Goal: Task Accomplishment & Management: Manage account settings

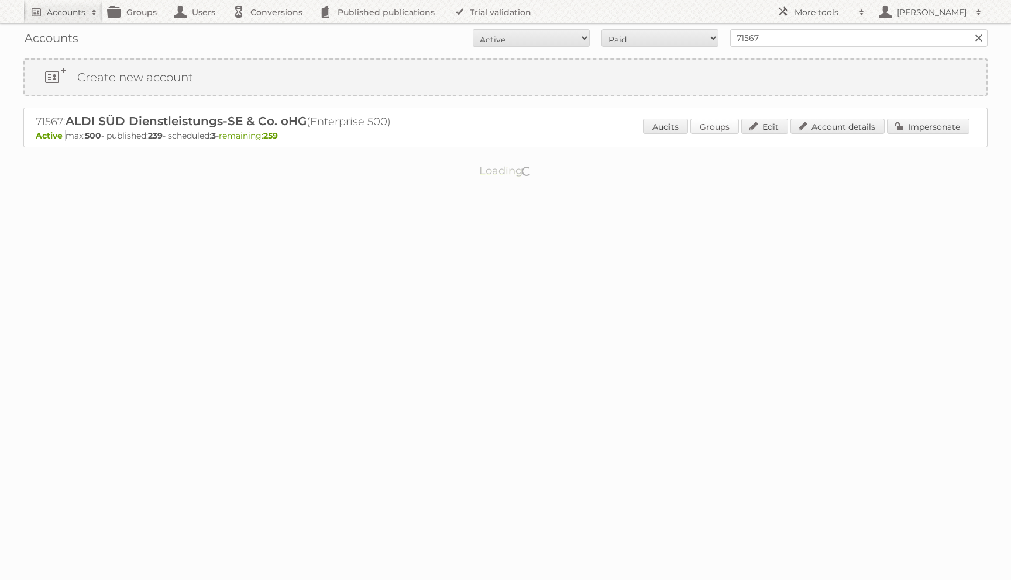
click at [718, 122] on link "Groups" at bounding box center [714, 126] width 49 height 15
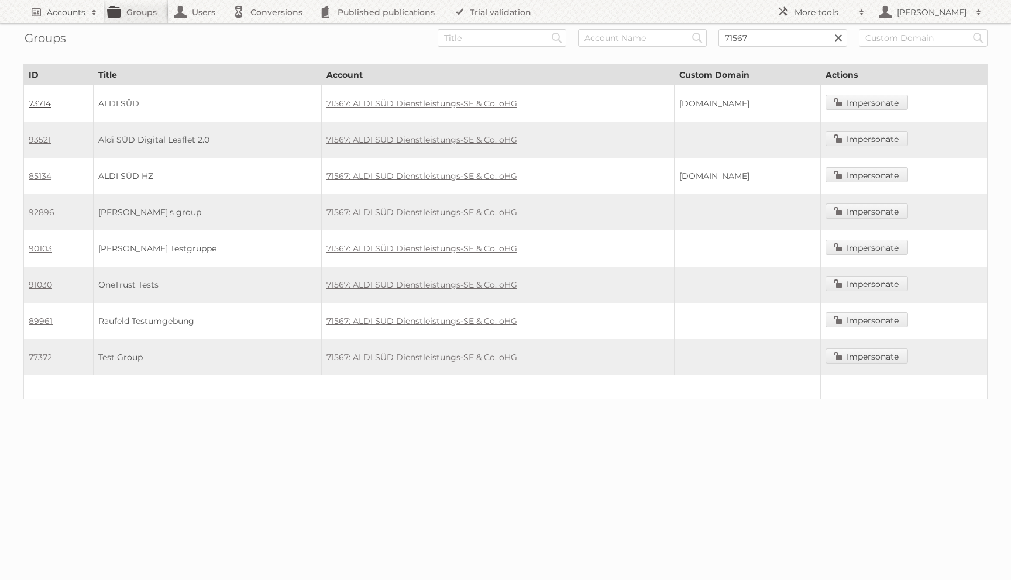
click at [47, 105] on link "73714" at bounding box center [40, 103] width 22 height 11
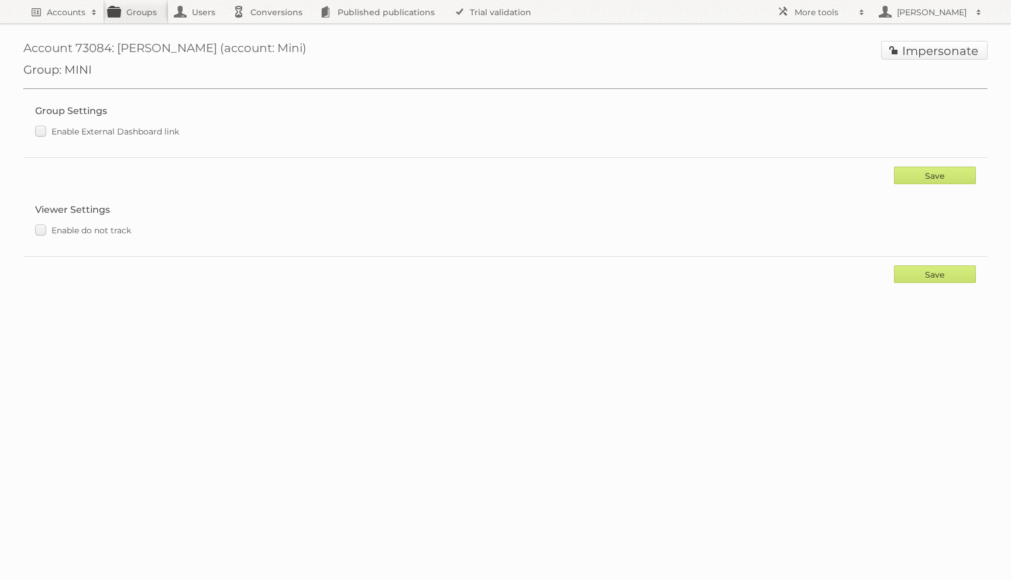
click at [906, 52] on link "Impersonate" at bounding box center [934, 50] width 106 height 19
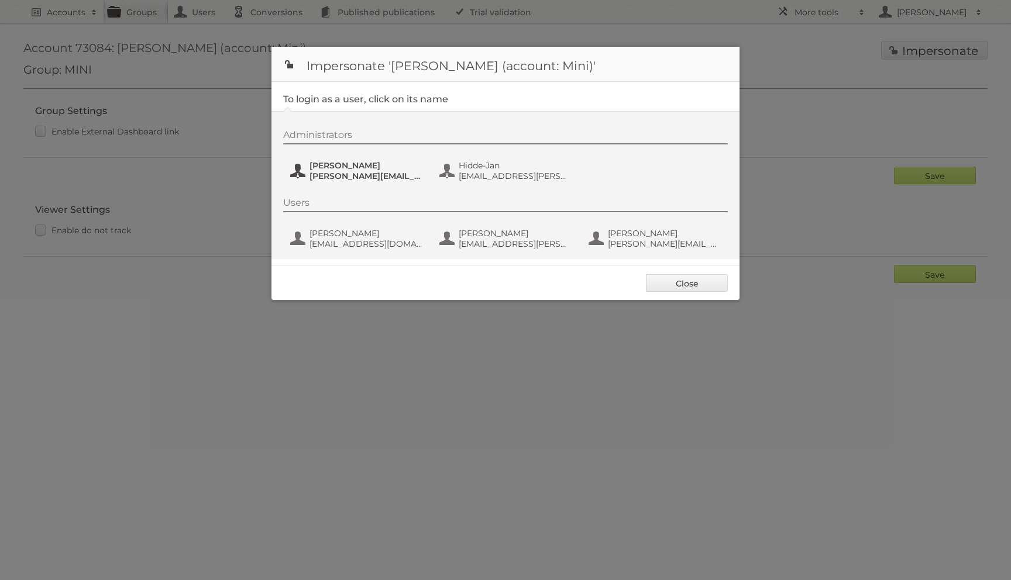
click at [311, 174] on span "[PERSON_NAME][EMAIL_ADDRESS][PERSON_NAME][DOMAIN_NAME]" at bounding box center [367, 176] width 114 height 11
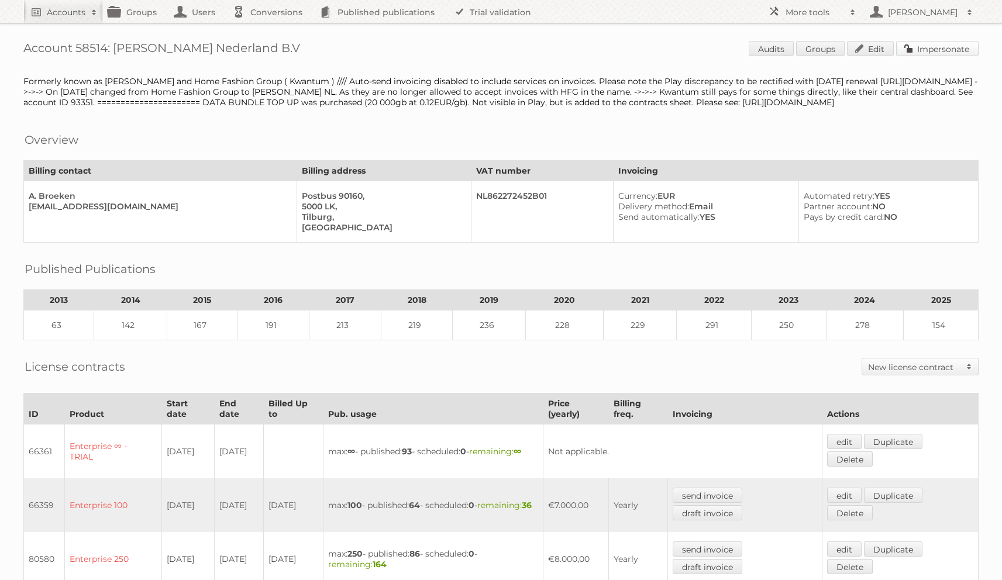
click at [943, 44] on link "Impersonate" at bounding box center [937, 48] width 82 height 15
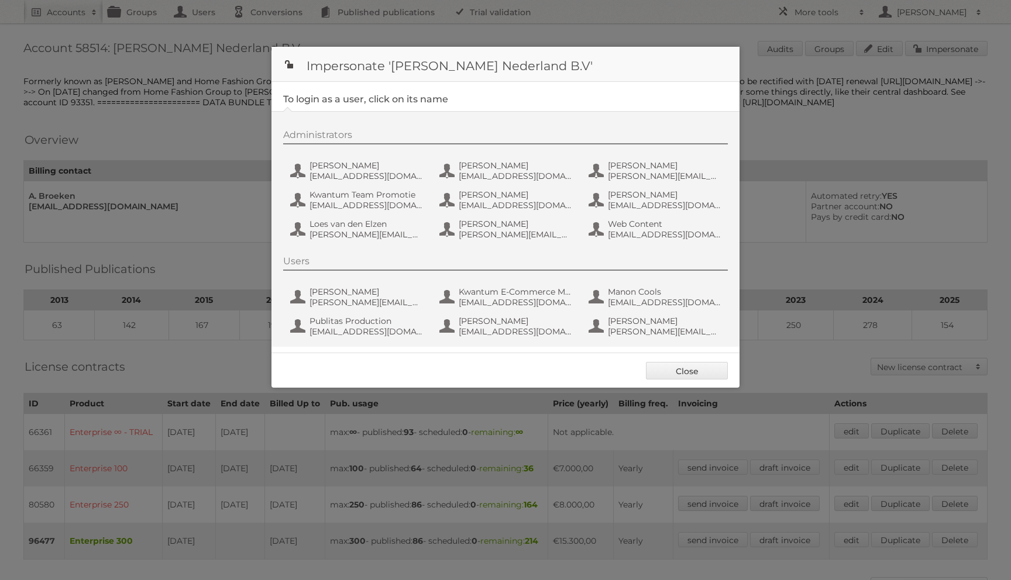
click at [384, 187] on div "Administrators Amber Guiking aguiking@leenbakker.nl Anneleen Remels aremels@lee…" at bounding box center [511, 186] width 456 height 115
click at [369, 172] on span "aguiking@leenbakker.nl" at bounding box center [367, 176] width 114 height 11
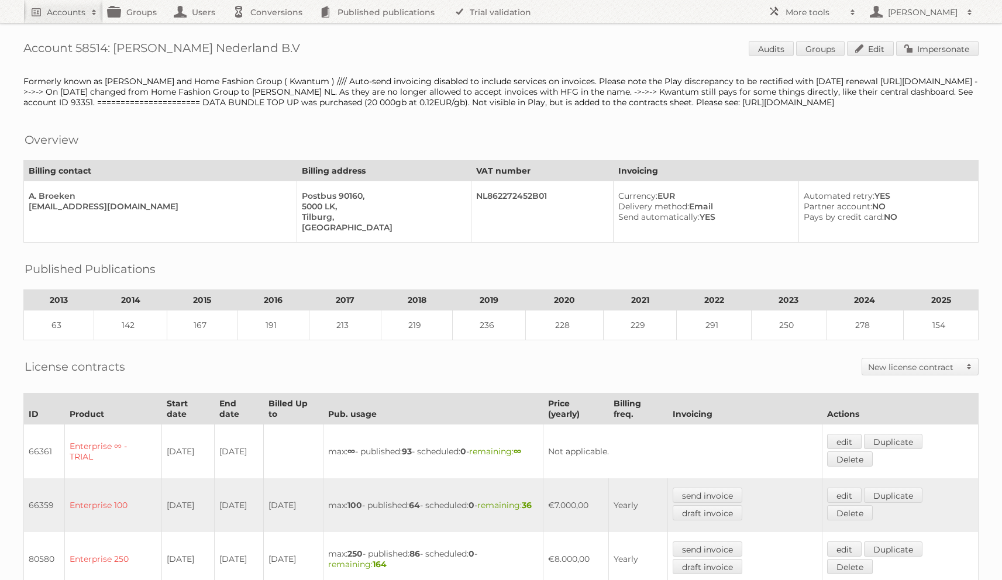
click at [859, 59] on div "Account 58514: Leen Bakker Nederland B.V Audits Groups Edit Impersonate Formerl…" at bounding box center [501, 497] width 1002 height 994
click at [862, 52] on link "Edit" at bounding box center [870, 48] width 47 height 15
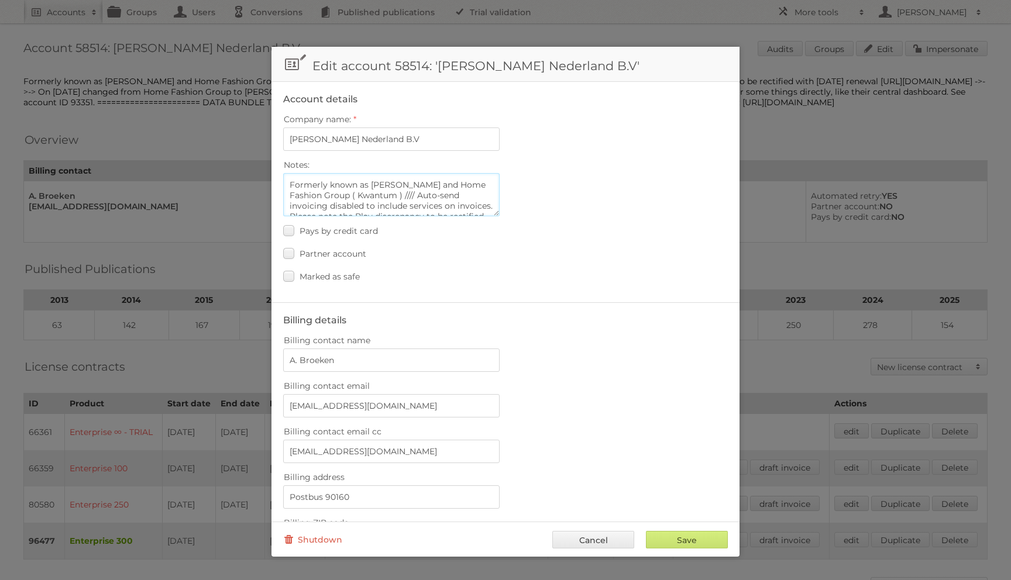
click at [412, 199] on textarea "Formerly known as Leen Bakker and Home Fashion Group ( Kwantum ) //// Auto-send…" at bounding box center [391, 194] width 216 height 43
click at [405, 197] on textarea "Formerly known as Leen Bakker and Home Fashion Group ( Kwantum ) //// Auto-send…" at bounding box center [391, 194] width 216 height 43
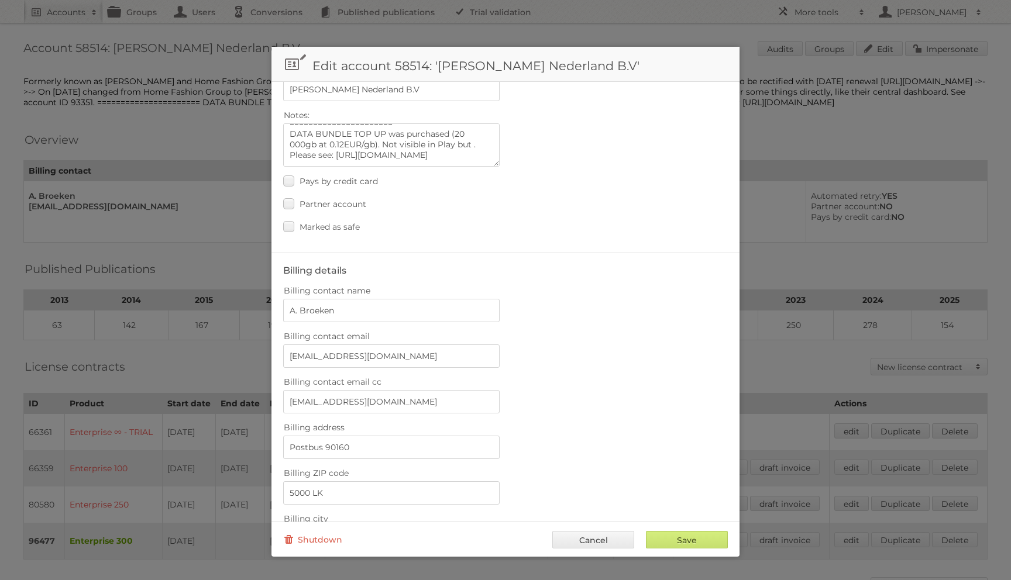
scroll to position [0, 0]
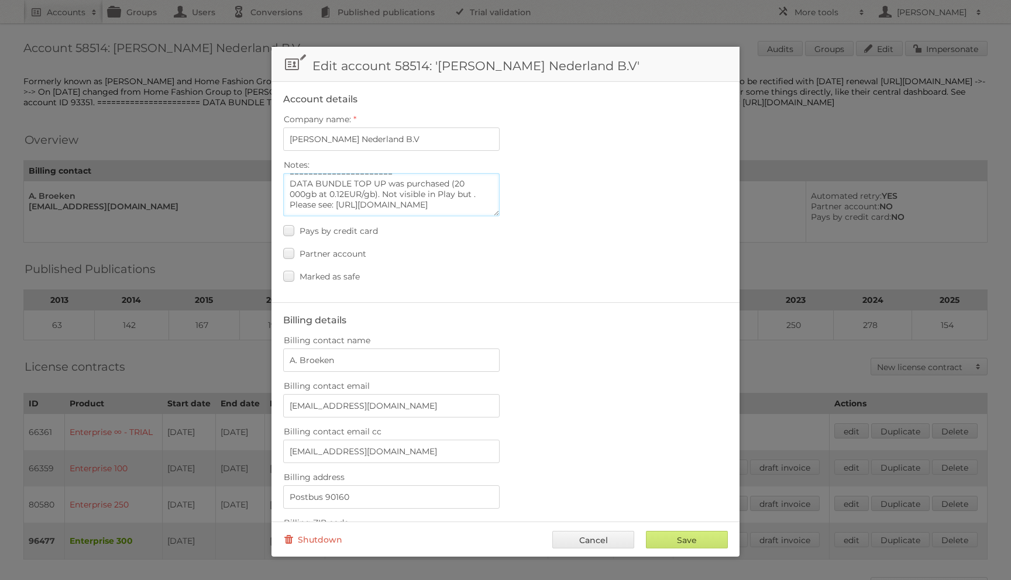
click at [404, 185] on textarea "Formerly known as Leen Bakker and Home Fashion Group ( Kwantum ) //// Auto-send…" at bounding box center [391, 194] width 216 height 43
click at [379, 198] on textarea "Formerly known as Leen Bakker and Home Fashion Group ( Kwantum ) //// Auto-send…" at bounding box center [391, 194] width 216 height 43
paste textarea "96478"
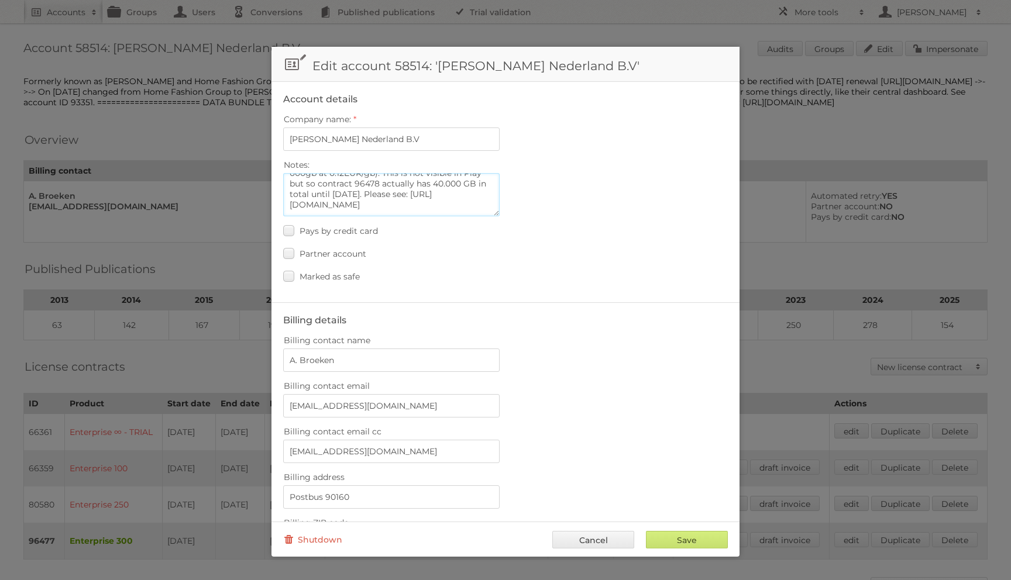
click at [479, 188] on textarea "Formerly known as Leen Bakker and Home Fashion Group ( Kwantum ) //// Auto-send…" at bounding box center [391, 194] width 216 height 43
type textarea "Formerly known as Leen Bakker and Home Fashion Group ( Kwantum ) //// Auto-send…"
click at [696, 532] on input "Save" at bounding box center [687, 540] width 82 height 18
type input "..."
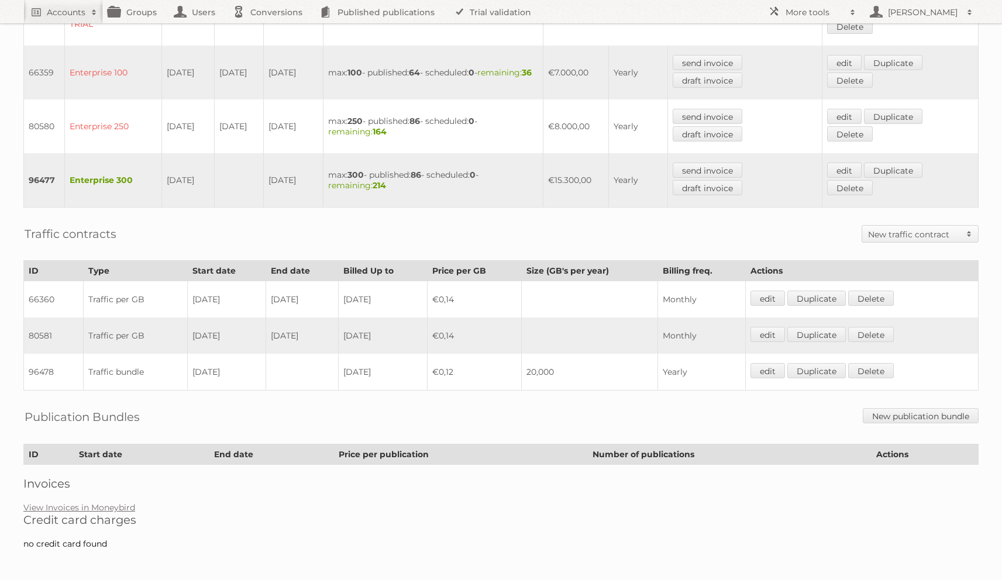
scroll to position [434, 0]
click at [32, 370] on td "96478" at bounding box center [54, 371] width 60 height 37
copy td "96478"
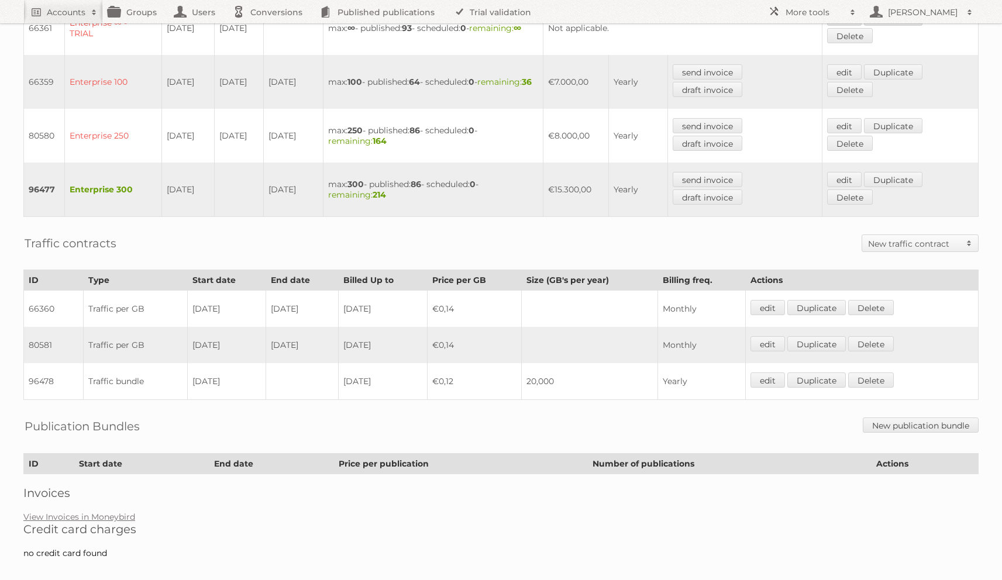
scroll to position [426, 0]
